Goal: Information Seeking & Learning: Learn about a topic

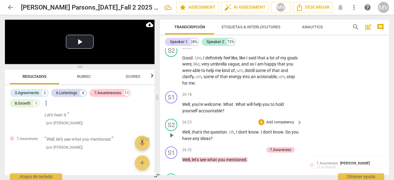
scroll to position [3810, 0]
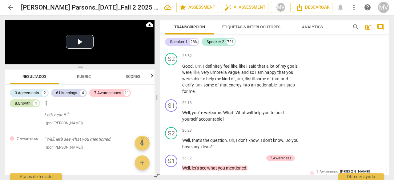
click at [28, 104] on div "8.Growth" at bounding box center [23, 103] width 16 height 6
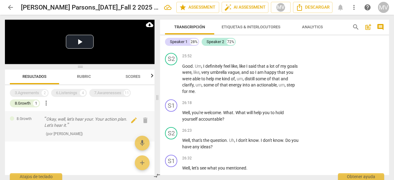
scroll to position [0, 0]
click at [55, 120] on p "Okay, well, let's hear your. Your action plan. Let's hear it." at bounding box center [89, 122] width 91 height 13
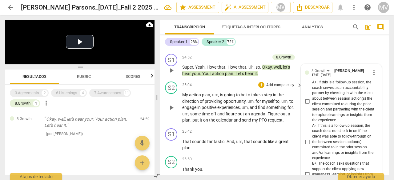
scroll to position [3662, 0]
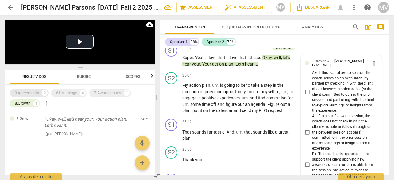
click at [33, 91] on div "3.Agreements" at bounding box center [27, 93] width 24 height 6
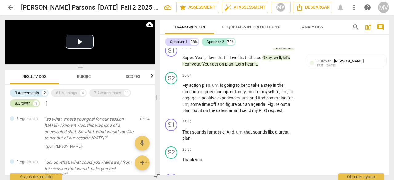
click at [26, 104] on div "8.Growth" at bounding box center [23, 103] width 16 height 6
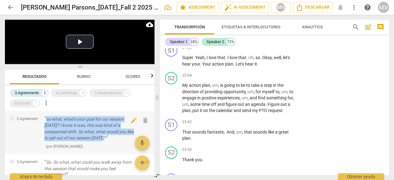
drag, startPoint x: 46, startPoint y: 119, endPoint x: 106, endPoint y: 138, distance: 62.3
click at [106, 138] on p "so what, what's your goal for our session [DATE]? I know it was, this was kind …" at bounding box center [89, 128] width 91 height 25
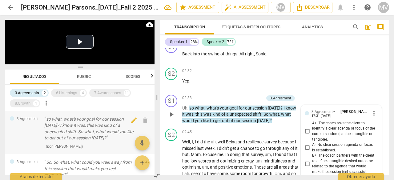
scroll to position [527, 0]
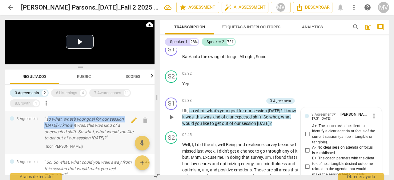
drag, startPoint x: 47, startPoint y: 119, endPoint x: 73, endPoint y: 127, distance: 27.2
click at [73, 127] on p "so what, what's your goal for our session [DATE]? I know it was, this was kind …" at bounding box center [89, 128] width 91 height 25
click at [46, 120] on p "so what, what's your goal for our session [DATE]? I know it was, this was kind …" at bounding box center [89, 128] width 91 height 25
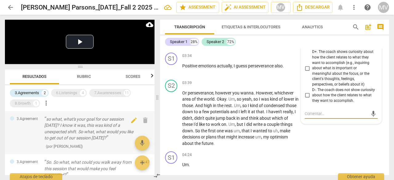
drag, startPoint x: 47, startPoint y: 120, endPoint x: 59, endPoint y: 121, distance: 11.5
click at [59, 121] on p "so what, what's your goal for our session [DATE]? I know it was, this was kind …" at bounding box center [89, 128] width 91 height 25
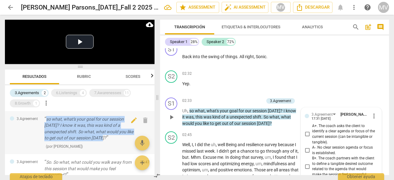
drag, startPoint x: 46, startPoint y: 119, endPoint x: 109, endPoint y: 138, distance: 66.2
click at [109, 138] on p "so what, what's your goal for our session [DATE]? I know it was, this was kind …" at bounding box center [89, 128] width 91 height 25
copy p "so what, what's your goal for our session [DATE]? I know it was, this was kind …"
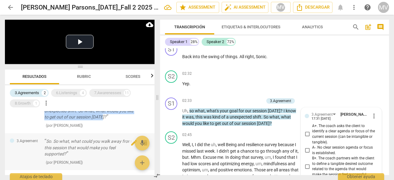
scroll to position [47, 0]
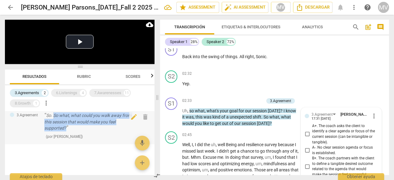
drag, startPoint x: 54, startPoint y: 114, endPoint x: 69, endPoint y: 128, distance: 21.0
click at [69, 128] on p "So. So what, what could you walk away from this session that would make you fee…" at bounding box center [89, 121] width 91 height 19
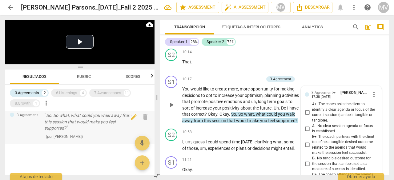
scroll to position [1347, 0]
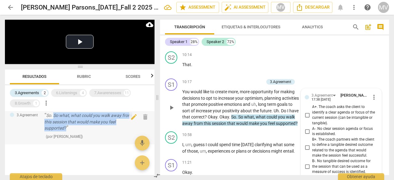
drag, startPoint x: 54, startPoint y: 115, endPoint x: 65, endPoint y: 129, distance: 17.5
click at [65, 129] on p "So. So what, what could you walk away from this session that would make you fee…" at bounding box center [89, 121] width 91 height 19
copy p "So what, what could you walk away from this session that would make you feel su…"
click at [71, 89] on div "6.Listenings 4" at bounding box center [69, 93] width 36 height 8
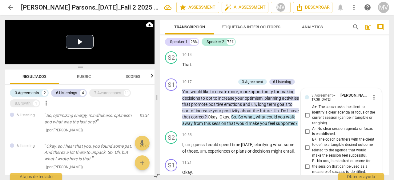
scroll to position [232, 0]
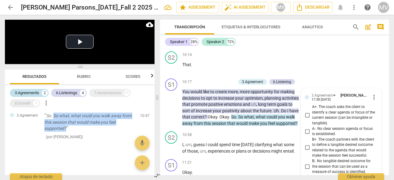
click at [33, 92] on div "3.Agreements" at bounding box center [27, 93] width 24 height 6
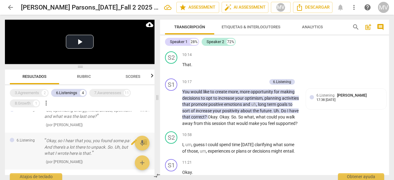
scroll to position [0, 0]
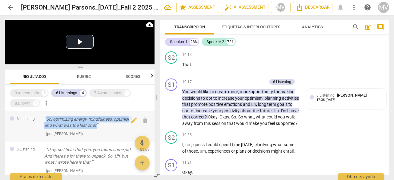
drag, startPoint x: 47, startPoint y: 119, endPoint x: 100, endPoint y: 126, distance: 53.2
click at [100, 126] on p "So, optimizing energy, mindfulness, optimism and what was the last one?" at bounding box center [89, 122] width 91 height 13
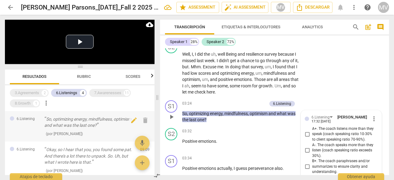
scroll to position [618, 0]
click at [60, 120] on p "So, optimizing energy, mindfulness, optimism and what was the last one?" at bounding box center [89, 122] width 91 height 13
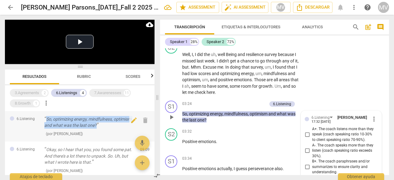
drag, startPoint x: 60, startPoint y: 120, endPoint x: 100, endPoint y: 127, distance: 40.1
click at [100, 127] on p "So, optimizing energy, mindfulness, optimism and what was the last one?" at bounding box center [89, 122] width 91 height 13
copy p "So, optimizing energy, mindfulness, optimism and what was the last one?"
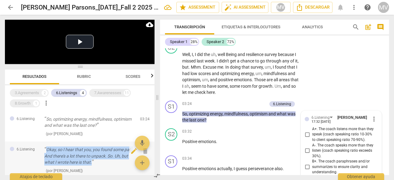
drag, startPoint x: 47, startPoint y: 149, endPoint x: 95, endPoint y: 162, distance: 48.8
click at [95, 162] on p "Okay, so I hear that you, you found some pat. And there's a lot there to unpack…" at bounding box center [89, 156] width 91 height 19
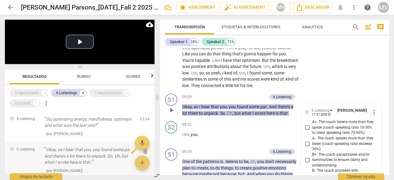
scroll to position [1196, 0]
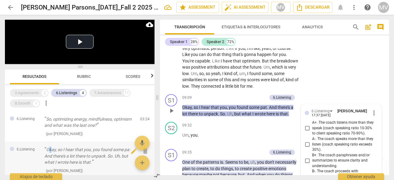
drag, startPoint x: 49, startPoint y: 149, endPoint x: 52, endPoint y: 151, distance: 3.2
click at [52, 151] on p "Okay, so I hear that you, you found some pat. And there's a lot there to unpack…" at bounding box center [89, 156] width 91 height 19
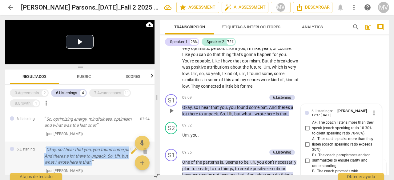
drag, startPoint x: 47, startPoint y: 149, endPoint x: 98, endPoint y: 162, distance: 53.3
click at [98, 162] on p "Okay, so I hear that you, you found some pat. And there's a lot there to unpack…" at bounding box center [89, 156] width 91 height 19
copy p "Okay, so I hear that you, you found some pat. And there's a lot there to unpack…"
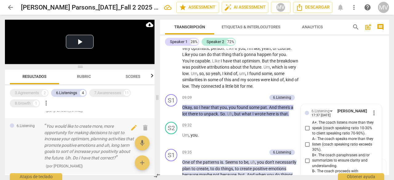
scroll to position [123, 0]
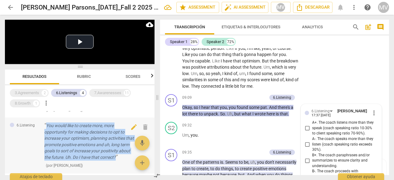
drag, startPoint x: 47, startPoint y: 125, endPoint x: 129, endPoint y: 157, distance: 88.0
click at [129, 157] on p "You would like to create more, more opportunity for making decisions to opt to …" at bounding box center [89, 142] width 91 height 38
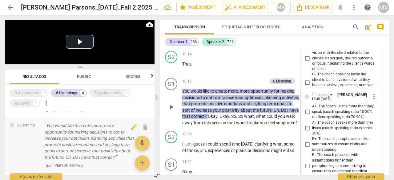
scroll to position [1347, 0]
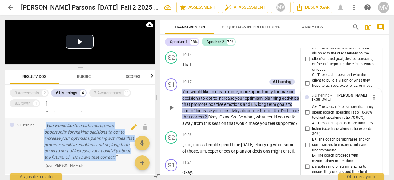
drag, startPoint x: 47, startPoint y: 125, endPoint x: 128, endPoint y: 157, distance: 87.3
click at [128, 157] on p "You would like to create more, more opportunity for making decisions to opt to …" at bounding box center [89, 142] width 91 height 38
copy p "You would like to create more, more opportunity for making decisions to opt to …"
click at [99, 92] on div "7.Awarenesses" at bounding box center [107, 93] width 27 height 6
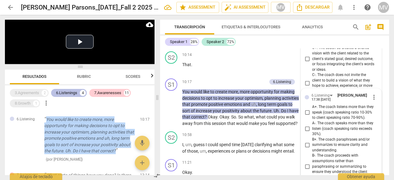
click at [65, 94] on div "6.Listenings" at bounding box center [66, 93] width 21 height 6
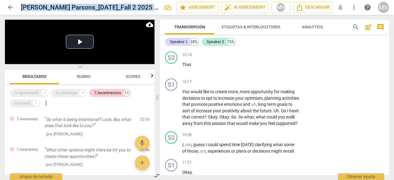
scroll to position [373, 0]
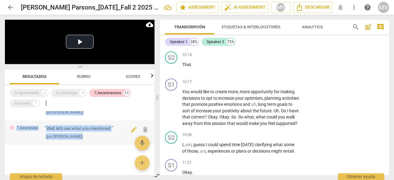
drag, startPoint x: 46, startPoint y: 119, endPoint x: 100, endPoint y: 138, distance: 57.4
click at [100, 138] on div "7.Awareness so if you were a character [DATE], who would you be and why? ( por …" at bounding box center [80, 143] width 150 height 64
copy div "so if you were a character [DATE], who would you be and why? ( por [PERSON_NAME…"
click at [17, 105] on div "8.Growth" at bounding box center [23, 103] width 16 height 6
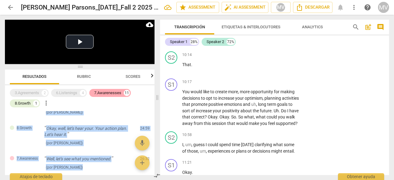
click at [102, 92] on div "7.Awarenesses" at bounding box center [107, 93] width 27 height 6
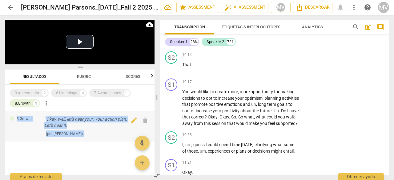
scroll to position [0, 0]
click at [72, 151] on div at bounding box center [80, 147] width 150 height 11
drag, startPoint x: 47, startPoint y: 119, endPoint x: 69, endPoint y: 126, distance: 23.5
click at [69, 126] on p "Okay, well, let's hear your. Your action plan. Let's hear it." at bounding box center [89, 122] width 91 height 13
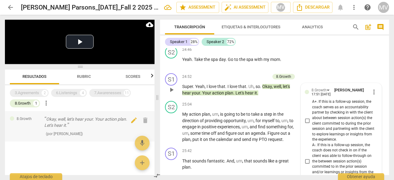
scroll to position [3631, 0]
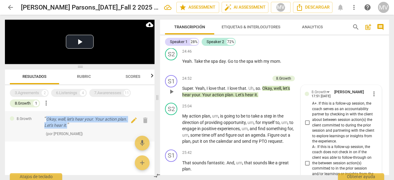
drag, startPoint x: 47, startPoint y: 117, endPoint x: 69, endPoint y: 123, distance: 22.3
click at [69, 123] on p "Okay, well, let's hear your. Your action plan. Let's hear it." at bounding box center [89, 122] width 91 height 13
copy p "Okay, well, let's hear your. Your action plan. Let's hear it."
